Goal: Find specific page/section: Find specific page/section

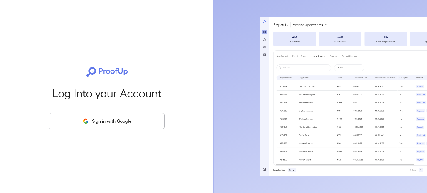
click at [118, 125] on button "Sign in with Google" at bounding box center [107, 121] width 116 height 16
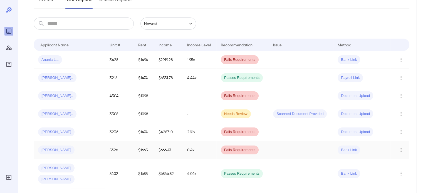
scroll to position [83, 0]
click at [118, 129] on td "3236" at bounding box center [119, 132] width 29 height 18
